Goal: Information Seeking & Learning: Compare options

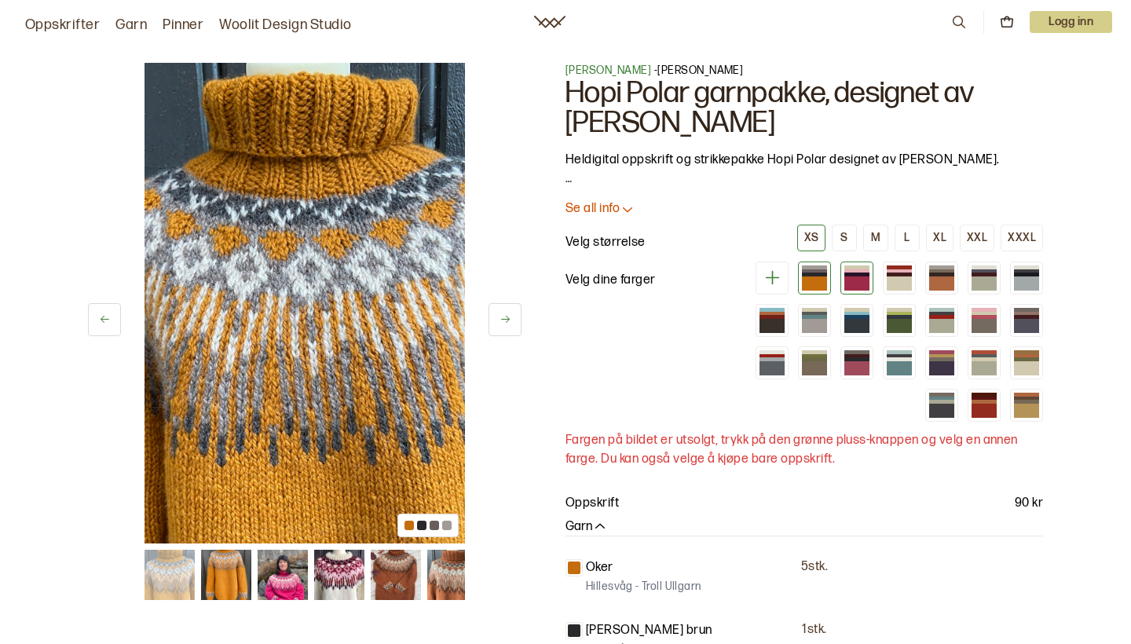
click at [862, 269] on div at bounding box center [856, 271] width 25 height 4
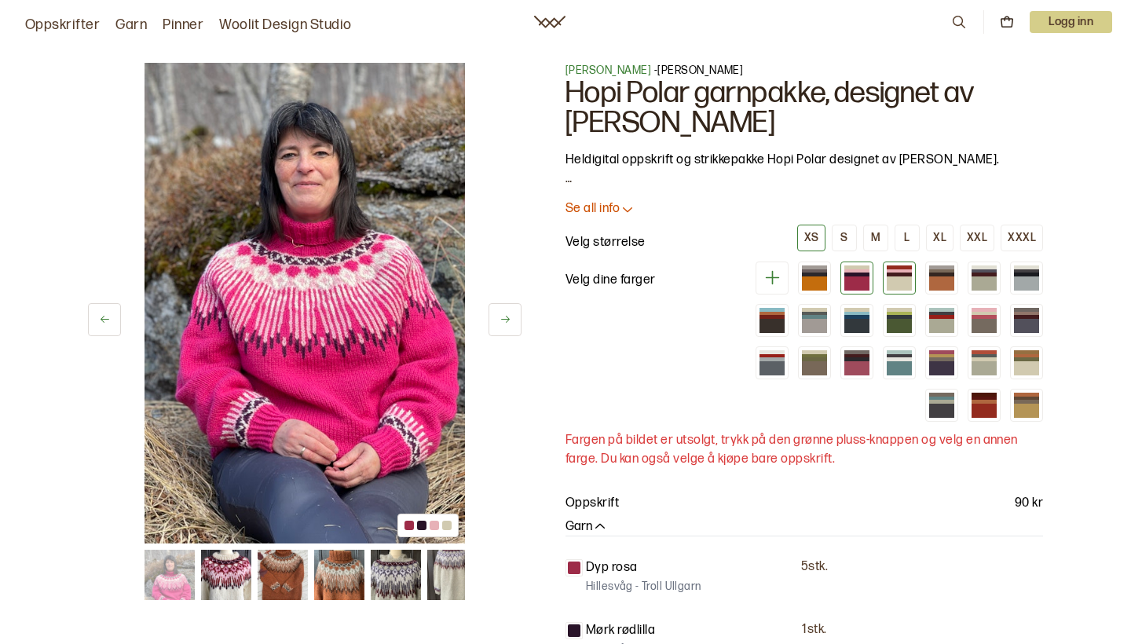
click at [895, 269] on div at bounding box center [899, 271] width 25 height 4
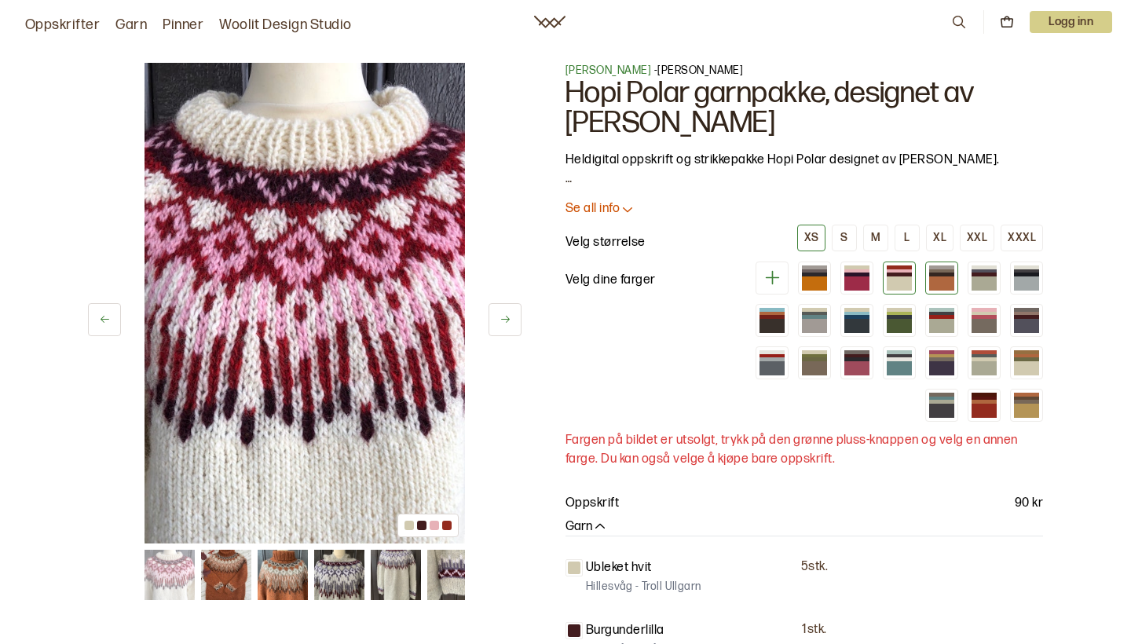
click at [941, 273] on div at bounding box center [941, 275] width 25 height 4
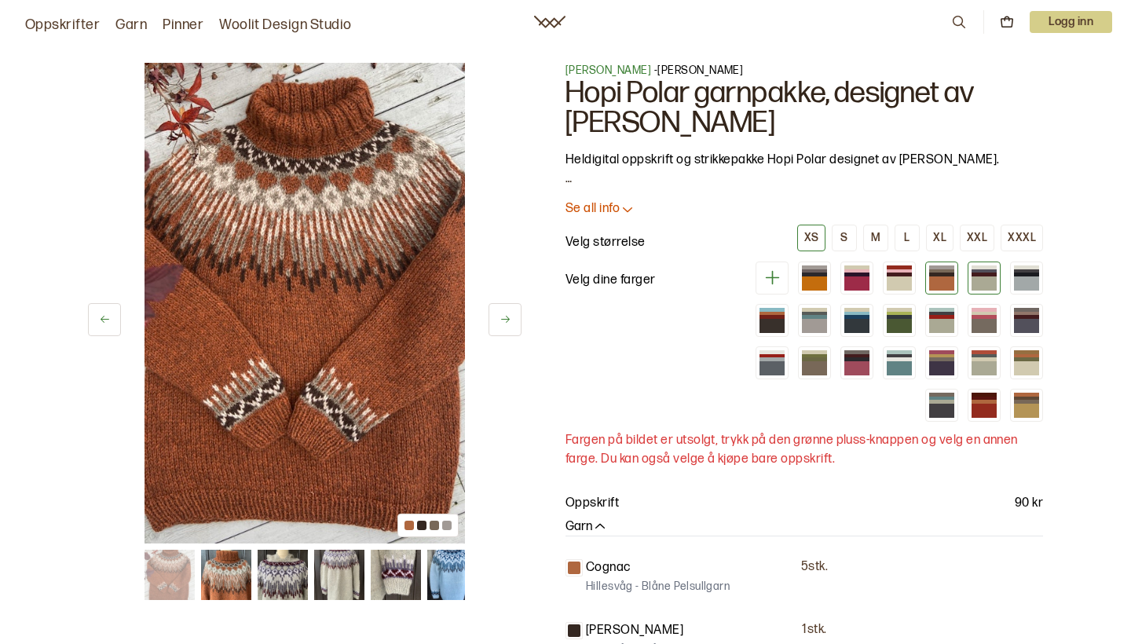
click at [987, 276] on div at bounding box center [984, 275] width 25 height 4
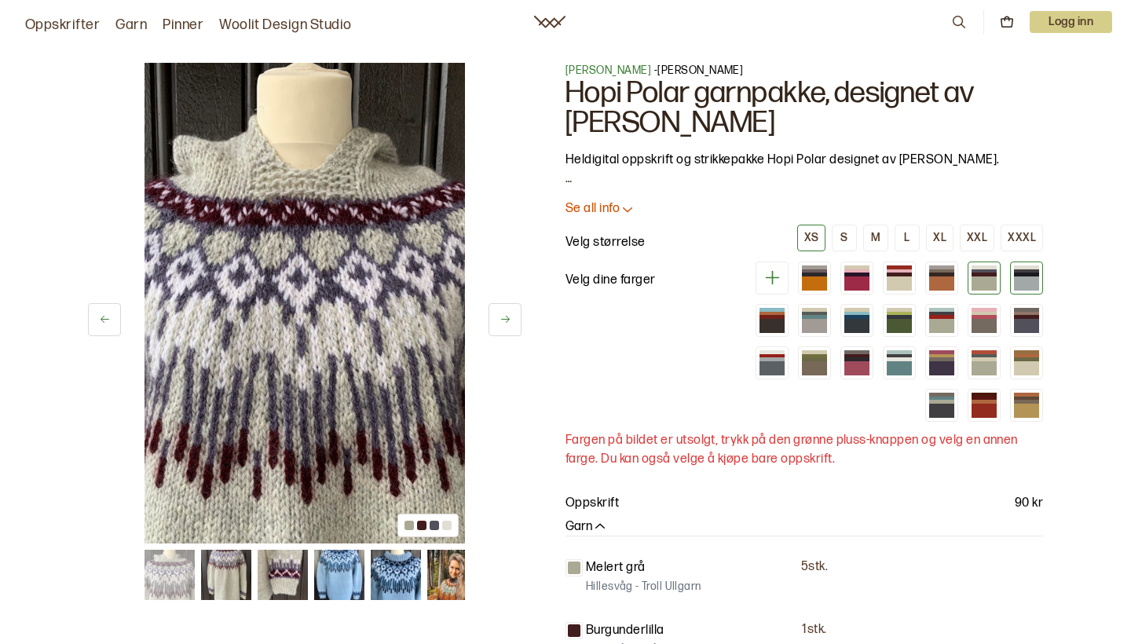
click at [1026, 279] on div at bounding box center [1026, 283] width 25 height 14
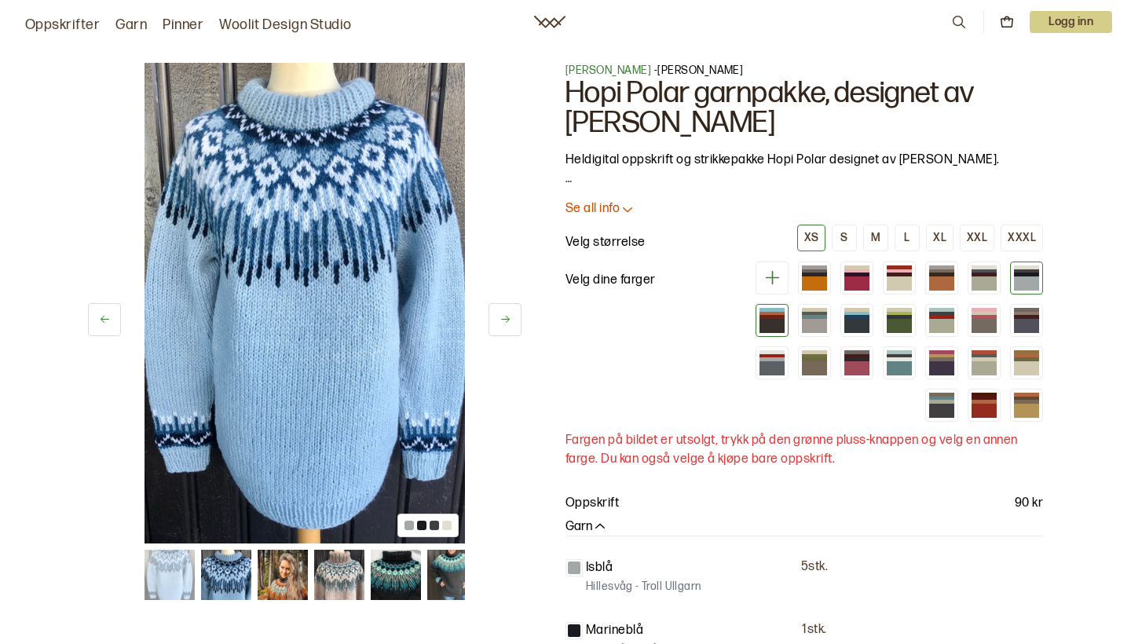
click at [765, 309] on div at bounding box center [772, 310] width 25 height 4
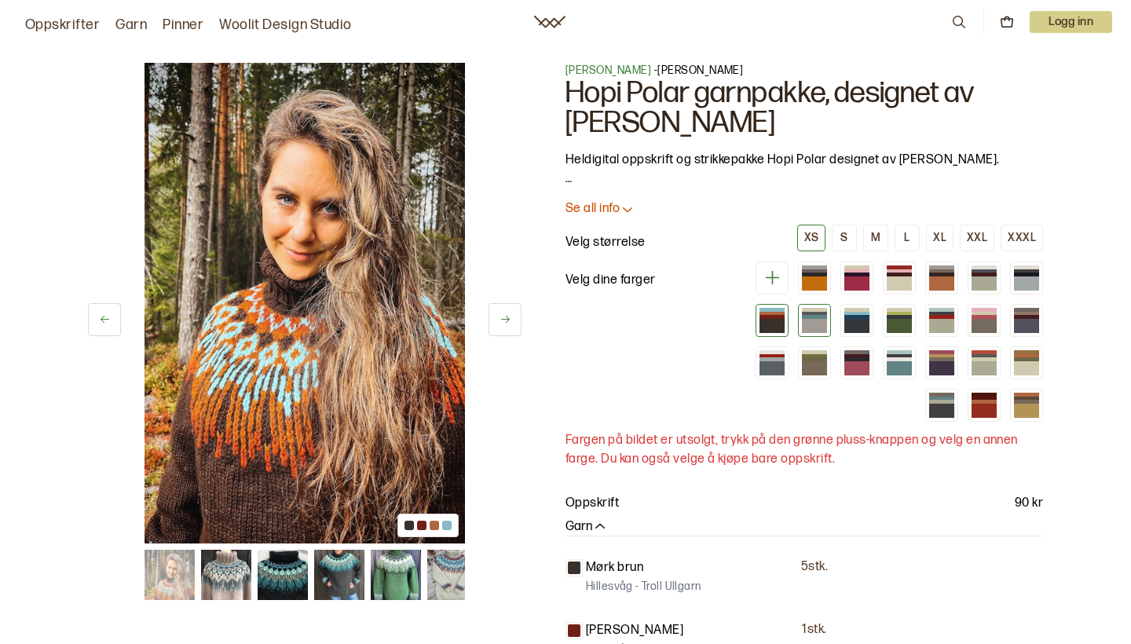
click at [810, 317] on div at bounding box center [814, 317] width 25 height 4
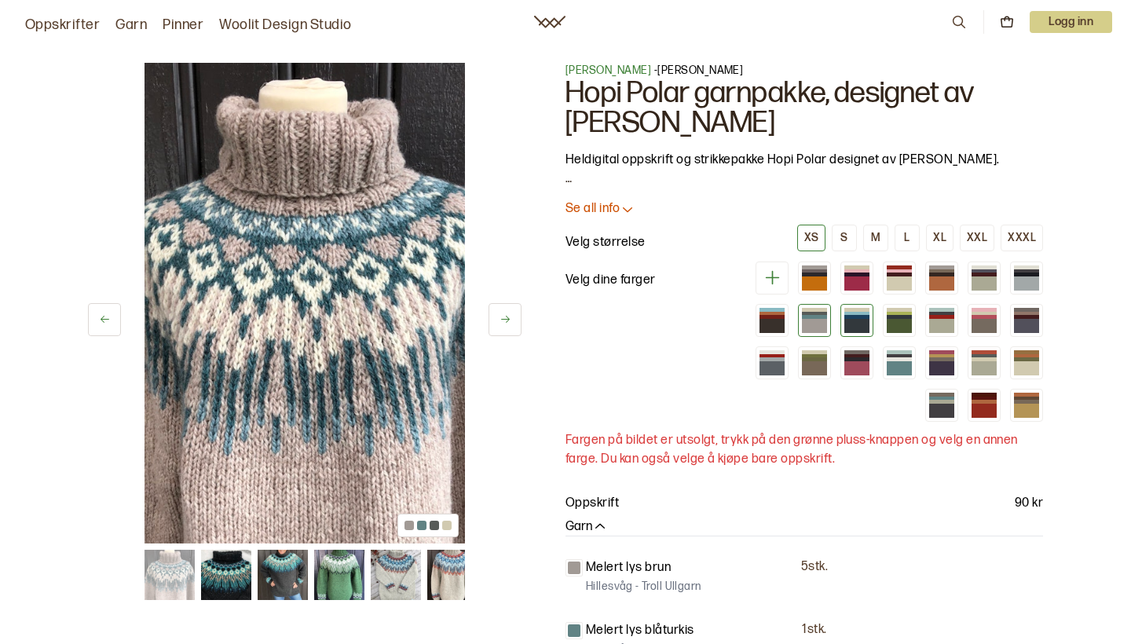
click at [862, 319] on div at bounding box center [856, 326] width 25 height 14
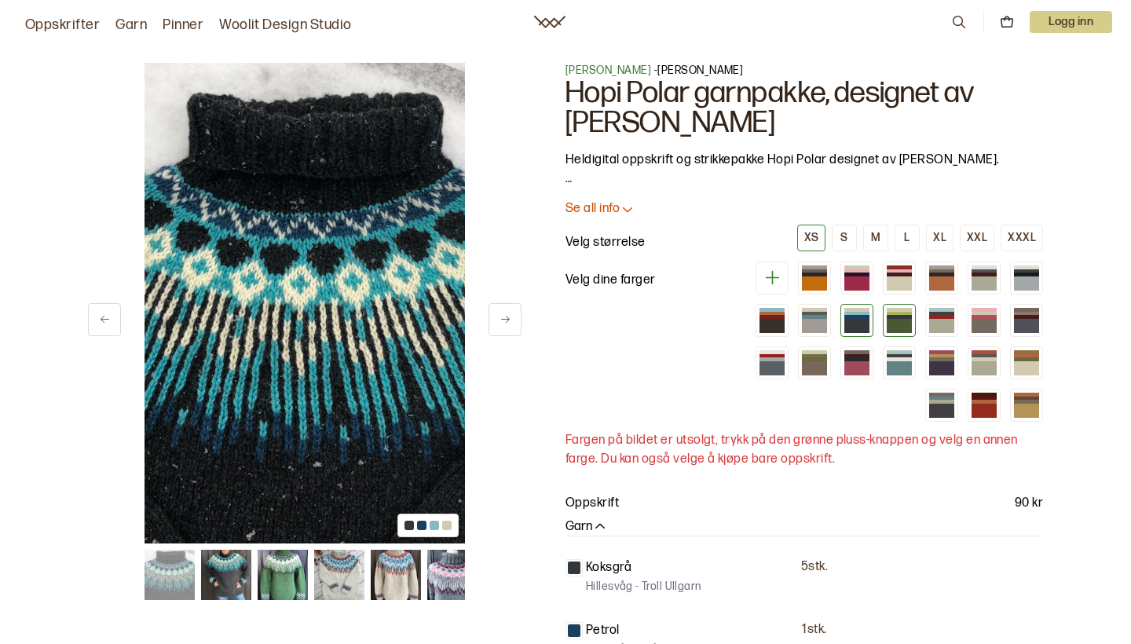
click at [898, 320] on div at bounding box center [899, 326] width 25 height 14
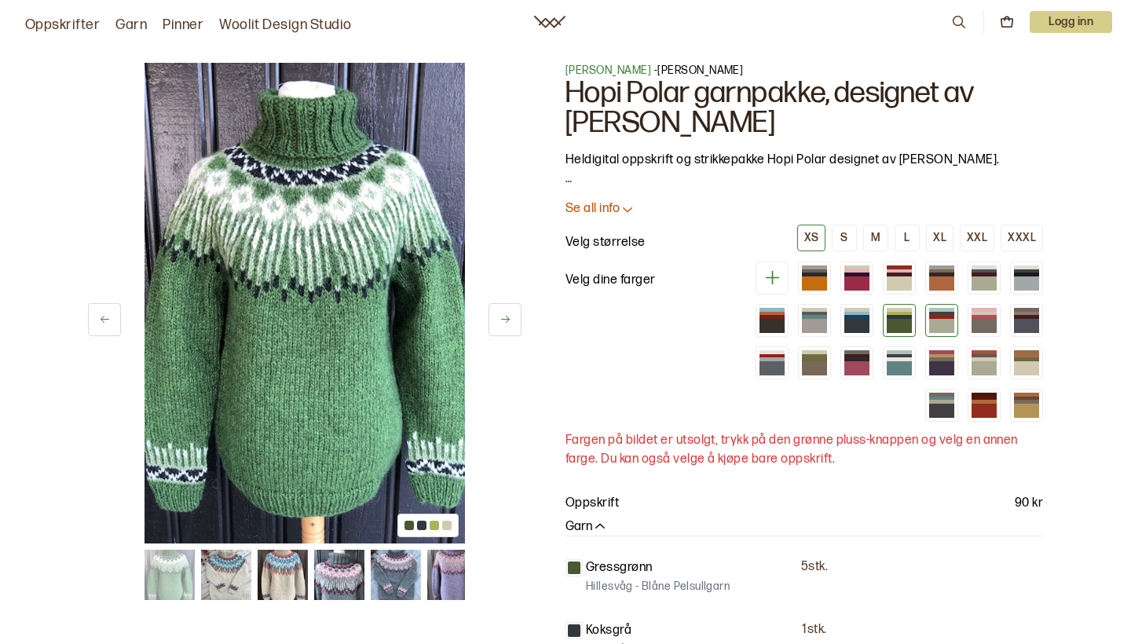
click at [939, 319] on div at bounding box center [941, 326] width 25 height 14
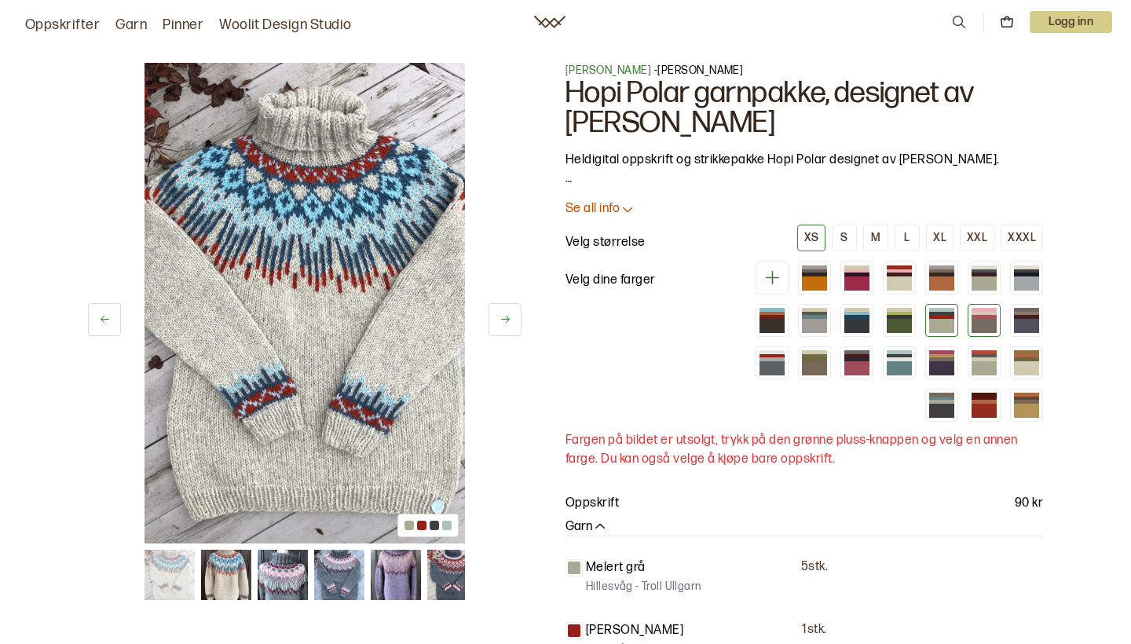
click at [979, 318] on div at bounding box center [984, 317] width 25 height 4
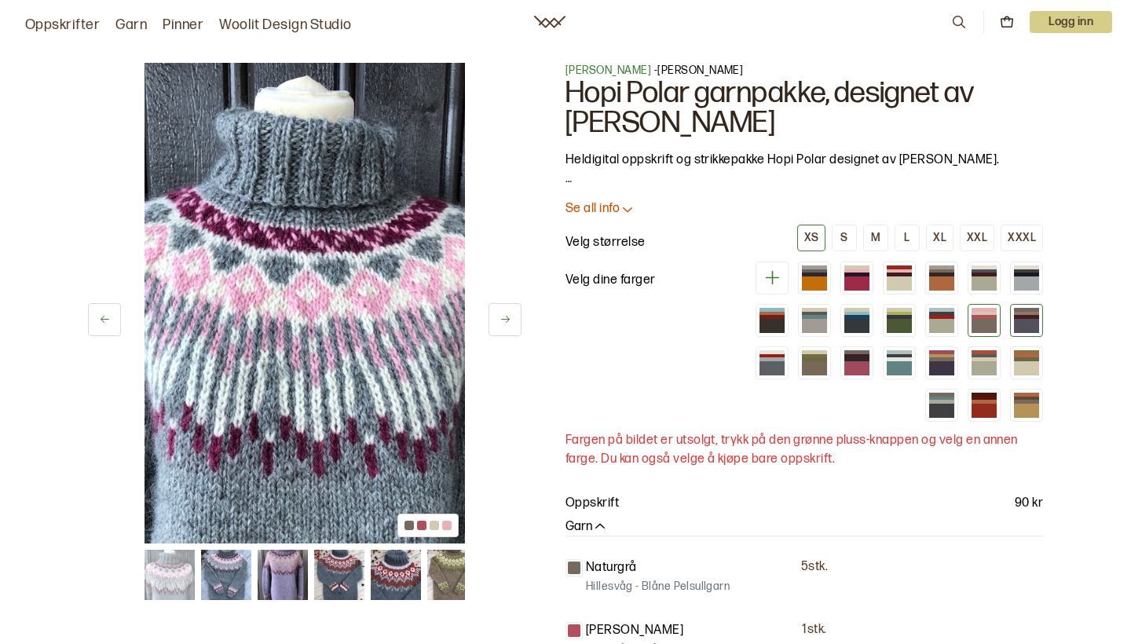
click at [1023, 319] on div at bounding box center [1026, 326] width 25 height 14
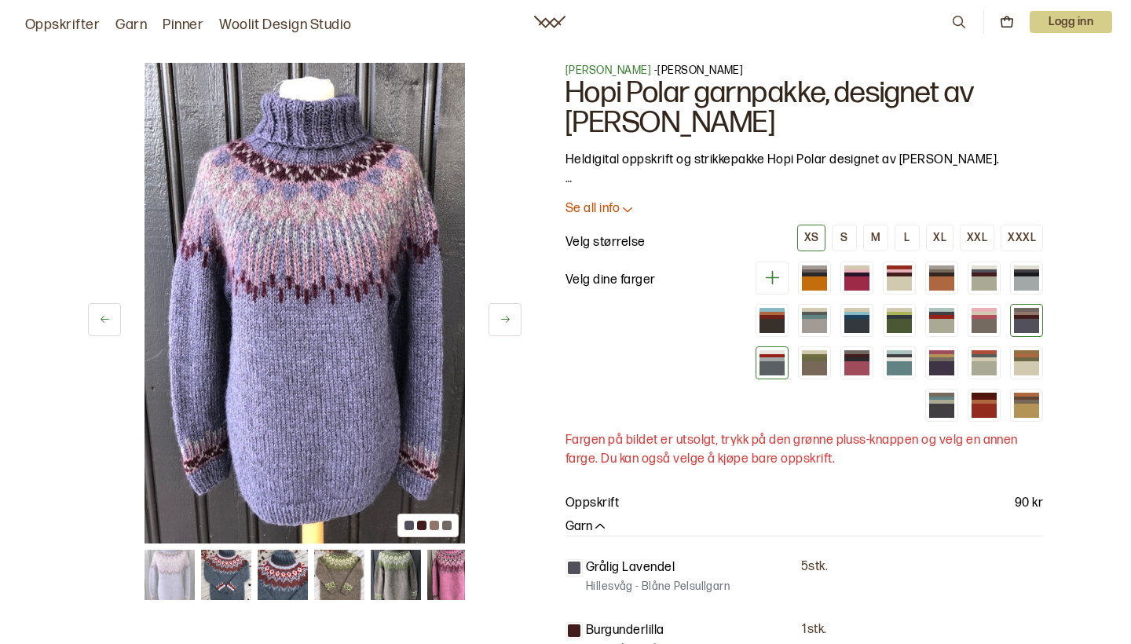
click at [771, 361] on div at bounding box center [772, 368] width 25 height 14
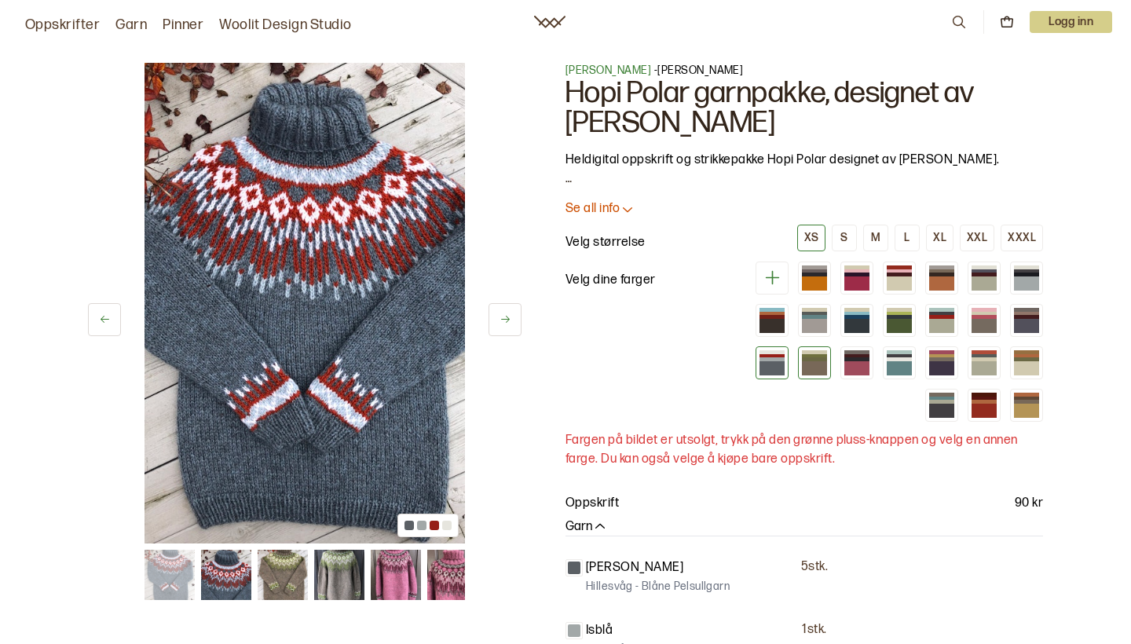
click at [814, 363] on div at bounding box center [814, 368] width 25 height 14
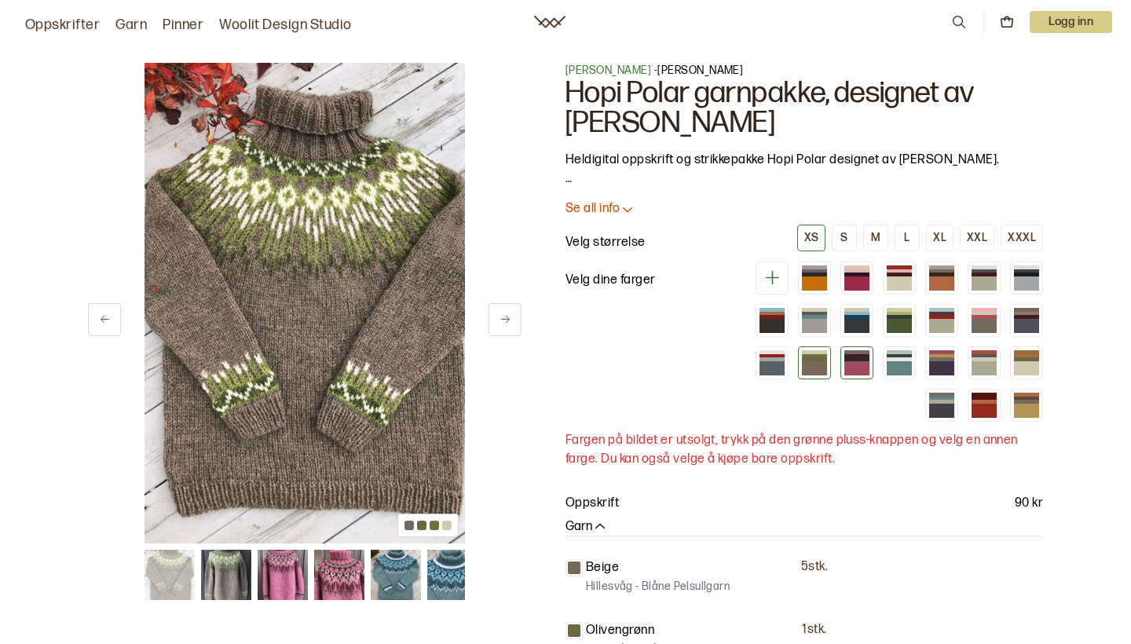
click at [854, 359] on div at bounding box center [856, 359] width 25 height 4
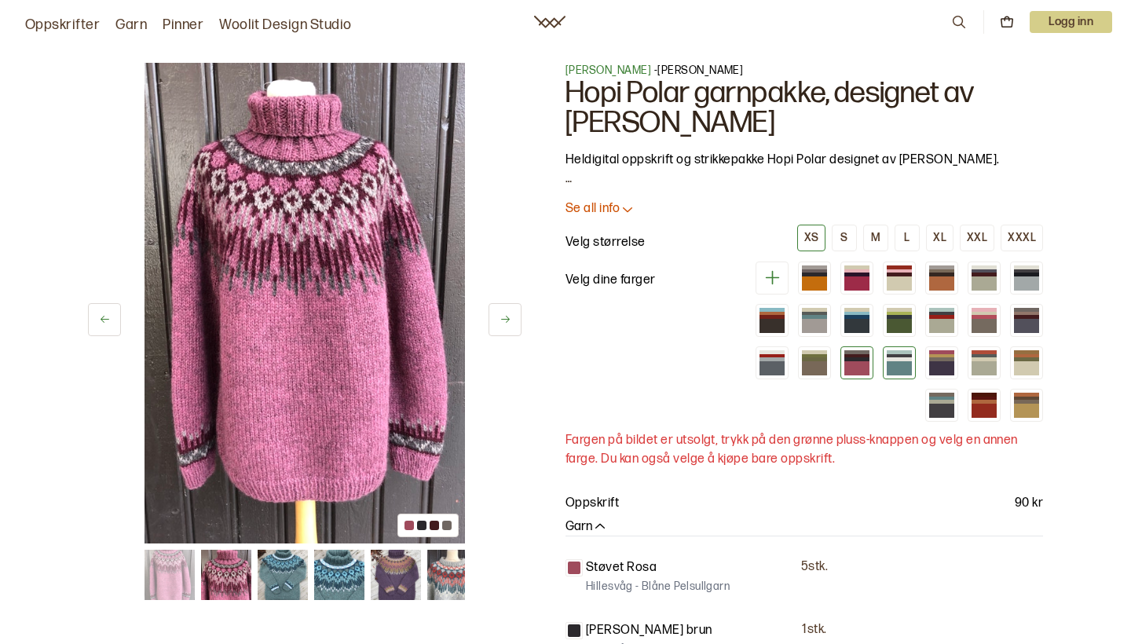
click at [892, 362] on div at bounding box center [899, 368] width 25 height 14
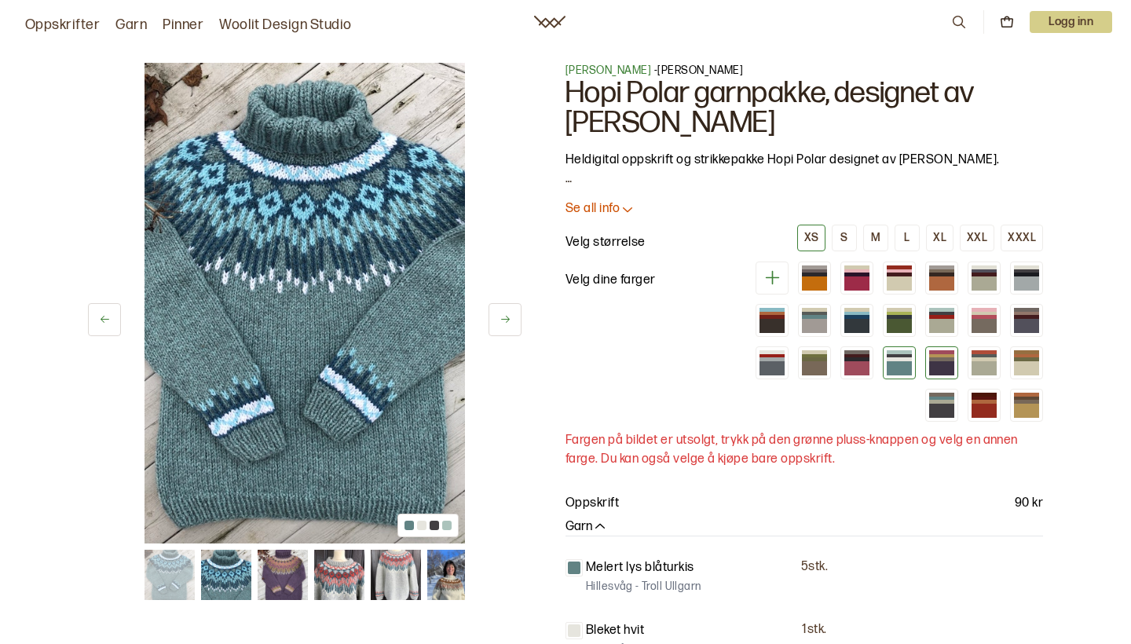
click at [935, 357] on div at bounding box center [941, 359] width 25 height 4
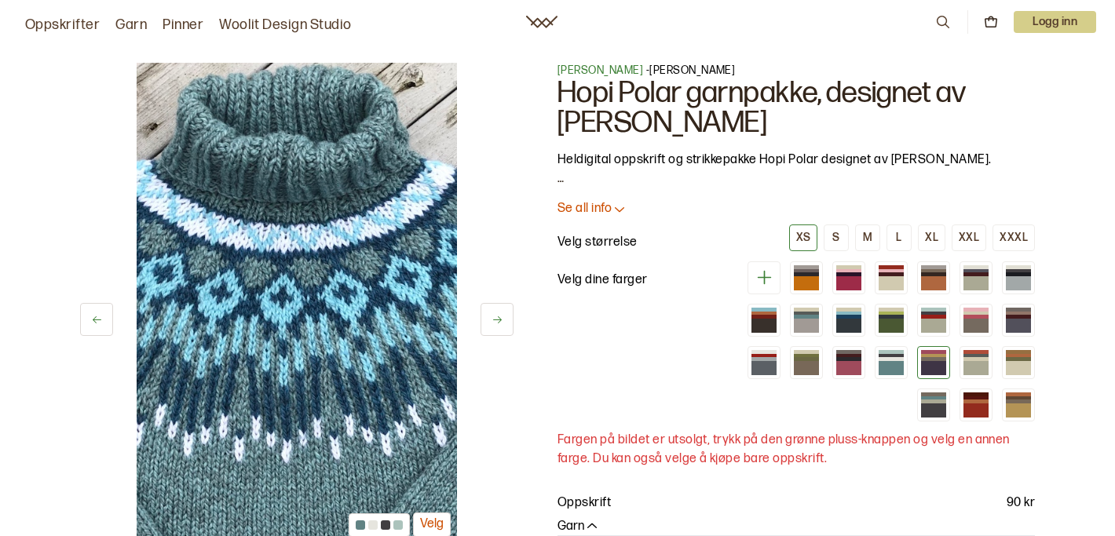
drag, startPoint x: 338, startPoint y: 339, endPoint x: 392, endPoint y: 376, distance: 66.0
click at [91, 319] on icon at bounding box center [97, 320] width 12 height 12
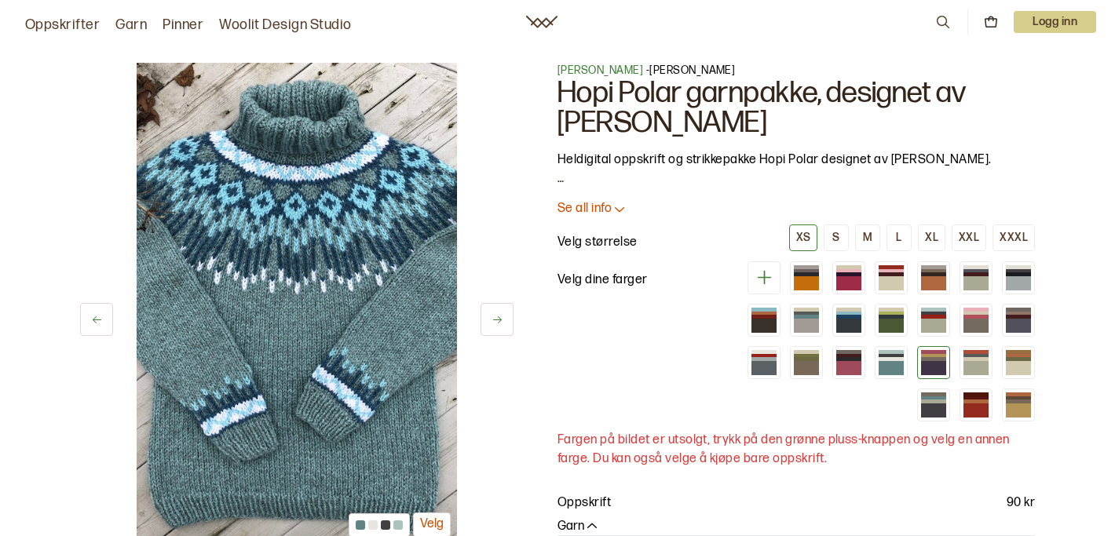
click at [500, 314] on icon at bounding box center [498, 320] width 12 height 12
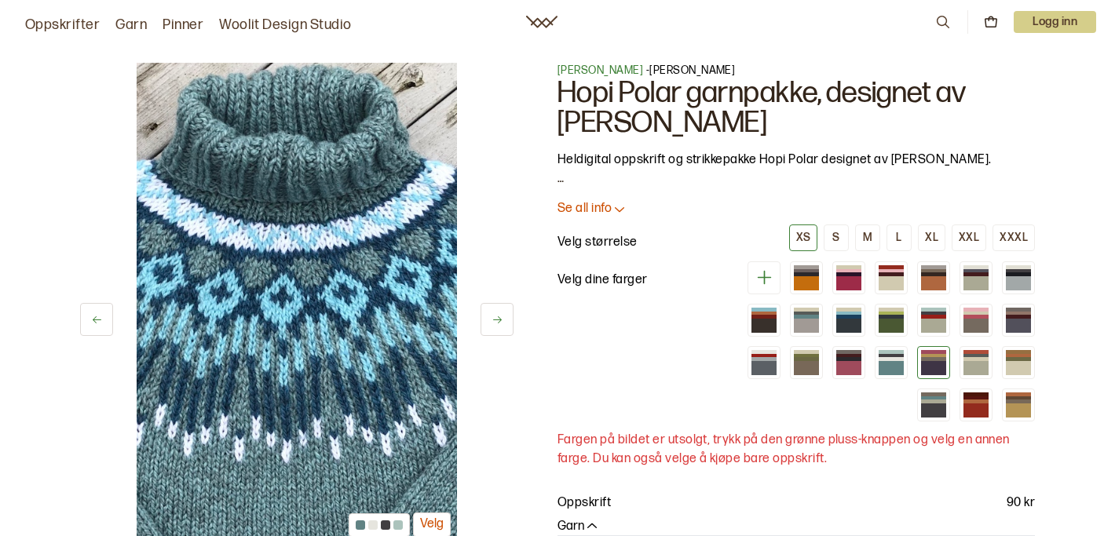
click at [500, 314] on icon at bounding box center [498, 320] width 12 height 12
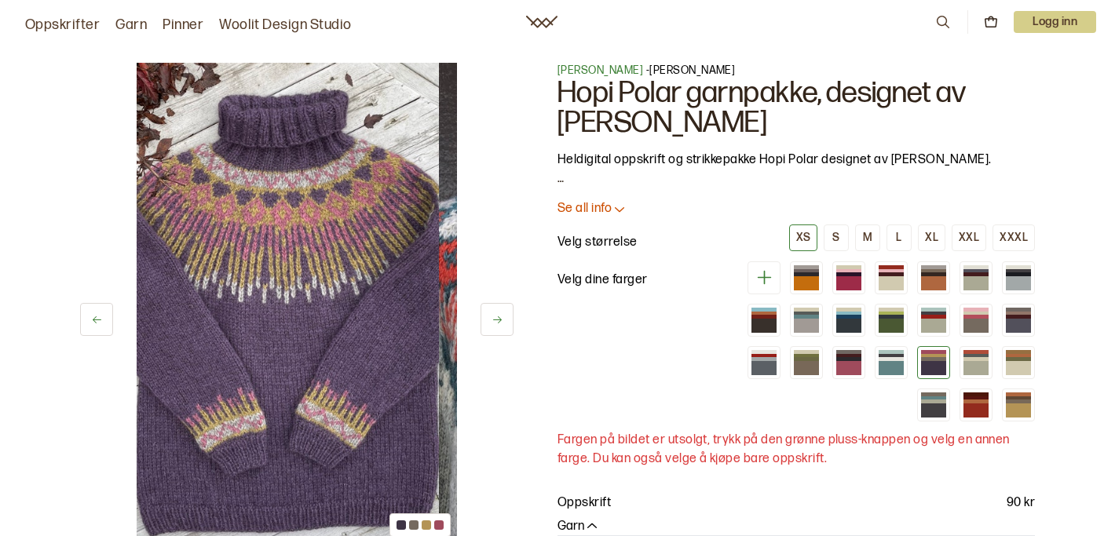
drag, startPoint x: 360, startPoint y: 295, endPoint x: 337, endPoint y: 334, distance: 45.4
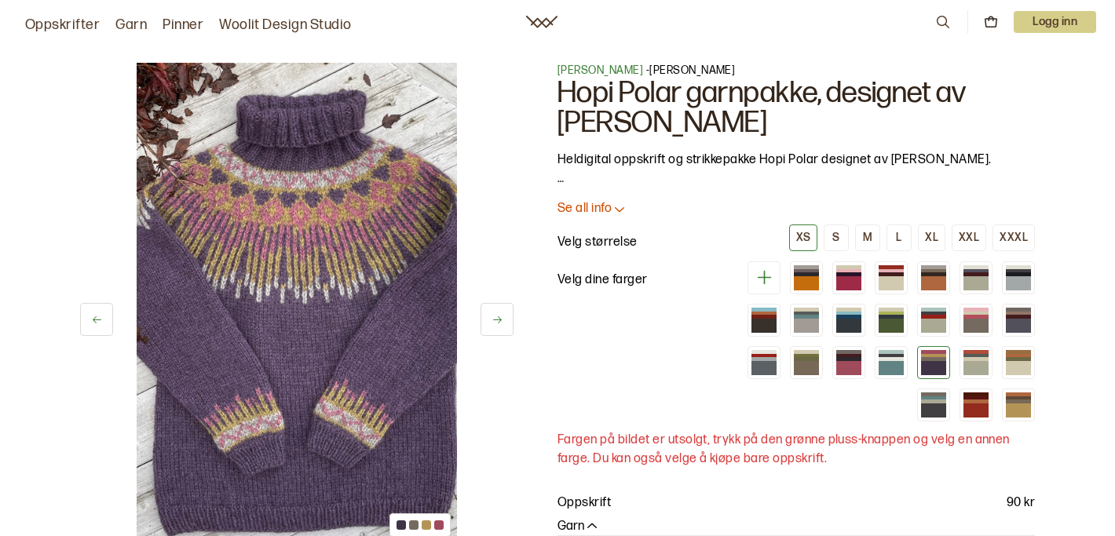
drag, startPoint x: 337, startPoint y: 334, endPoint x: 412, endPoint y: 546, distance: 225.1
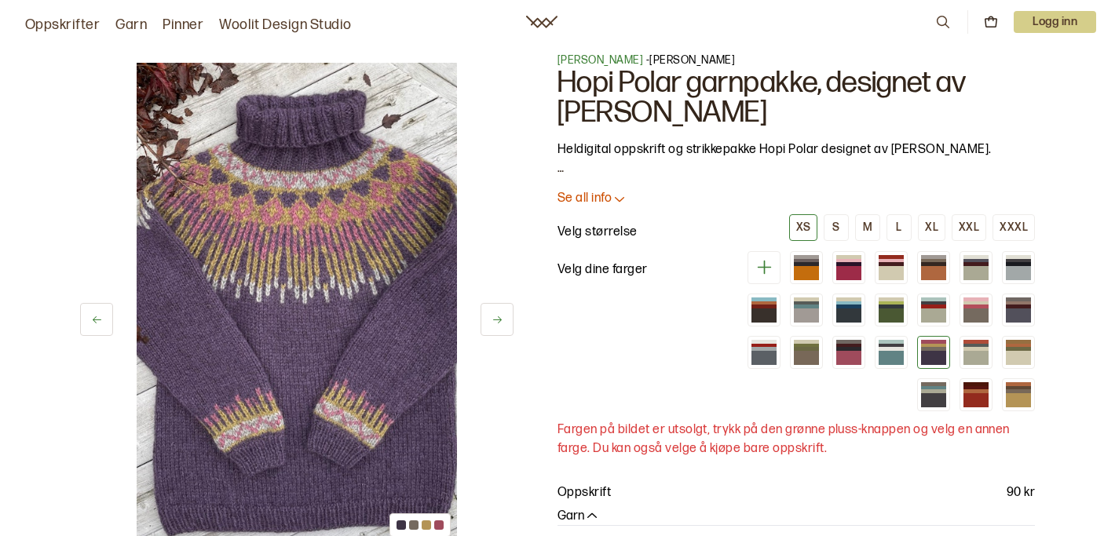
scroll to position [5, 0]
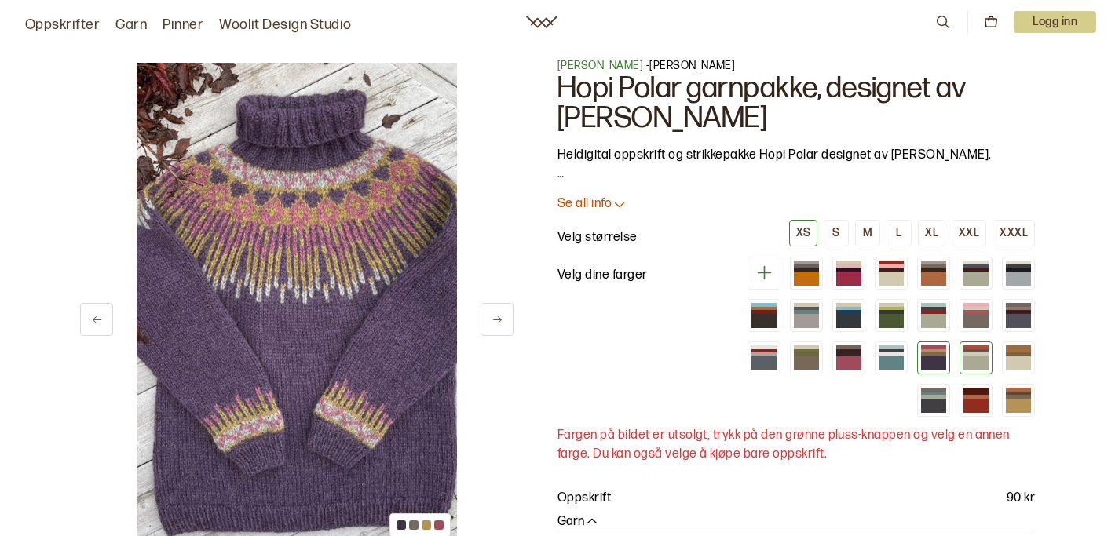
click at [980, 352] on div at bounding box center [976, 352] width 25 height 4
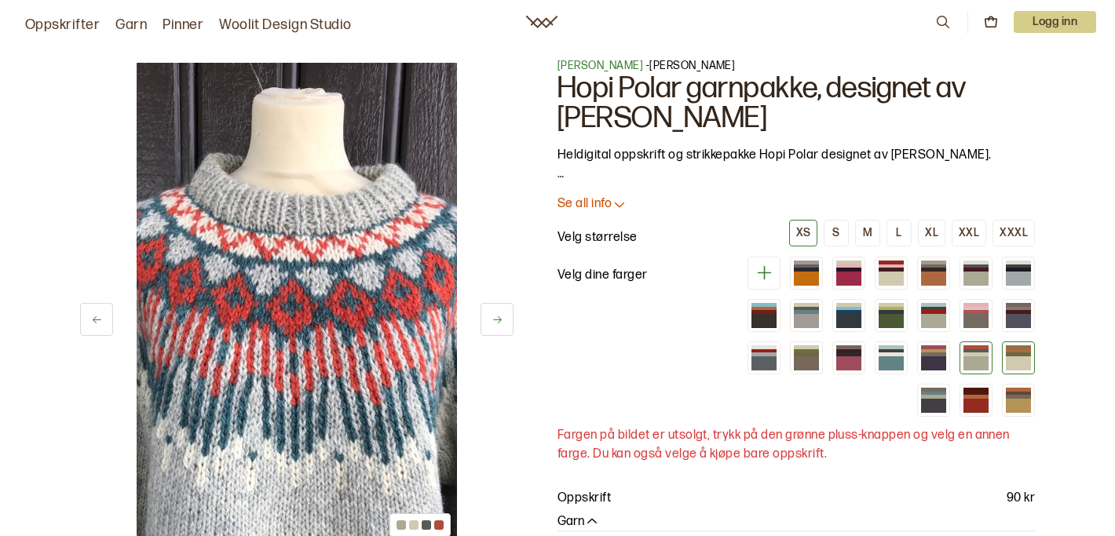
click at [1023, 355] on div at bounding box center [1018, 355] width 25 height 4
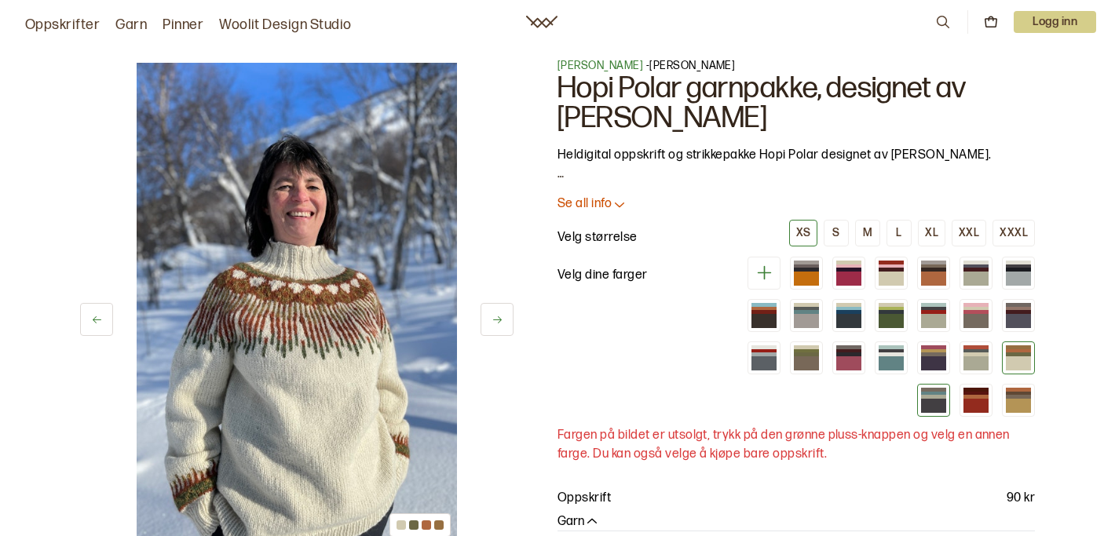
click at [934, 403] on div at bounding box center [933, 406] width 25 height 14
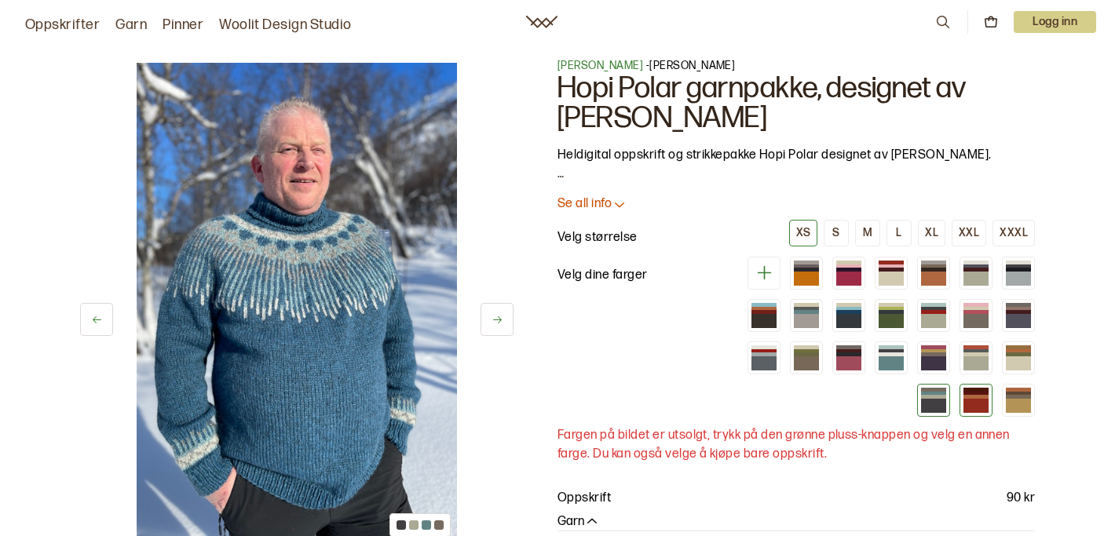
click at [975, 401] on div at bounding box center [976, 406] width 25 height 14
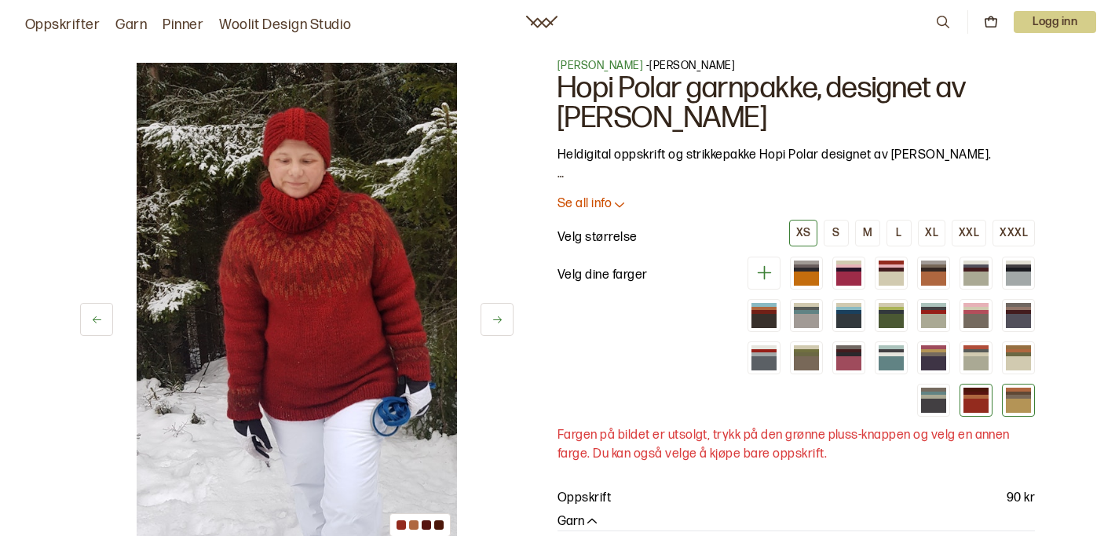
click at [1020, 397] on div at bounding box center [1018, 397] width 25 height 4
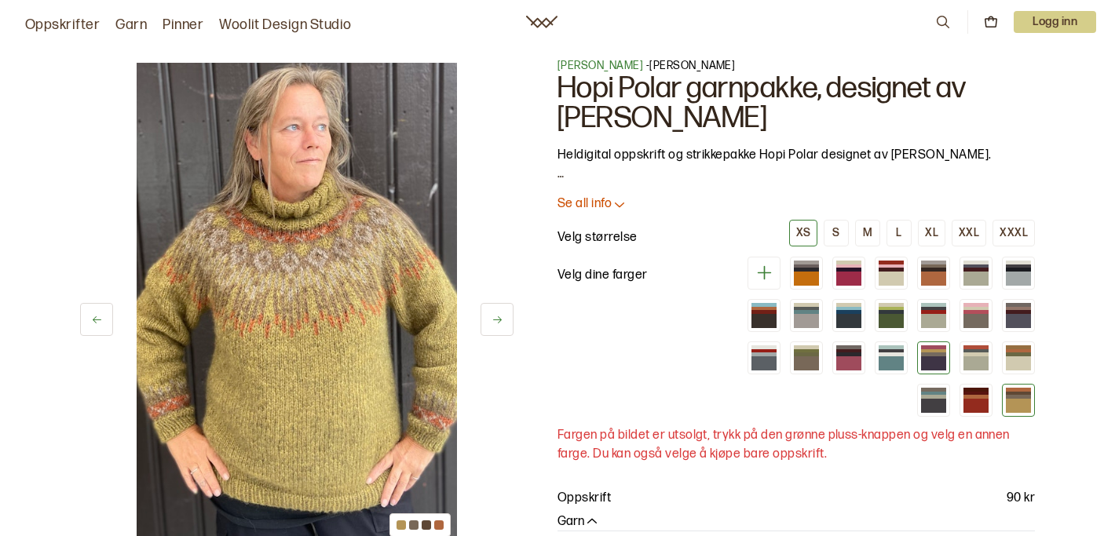
click at [939, 353] on div at bounding box center [933, 355] width 25 height 4
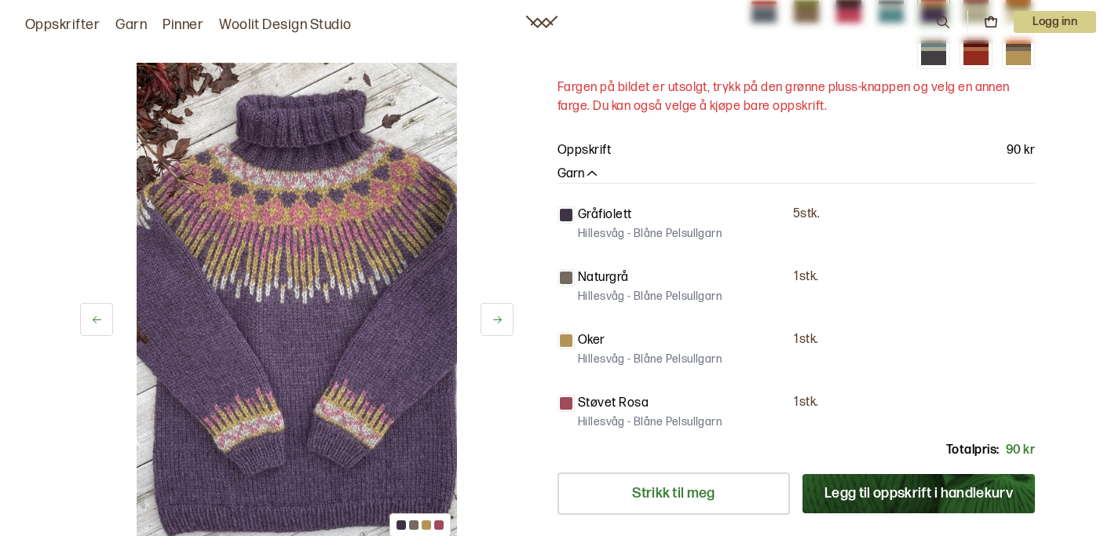
scroll to position [357, 0]
